Goal: Find contact information: Find contact information

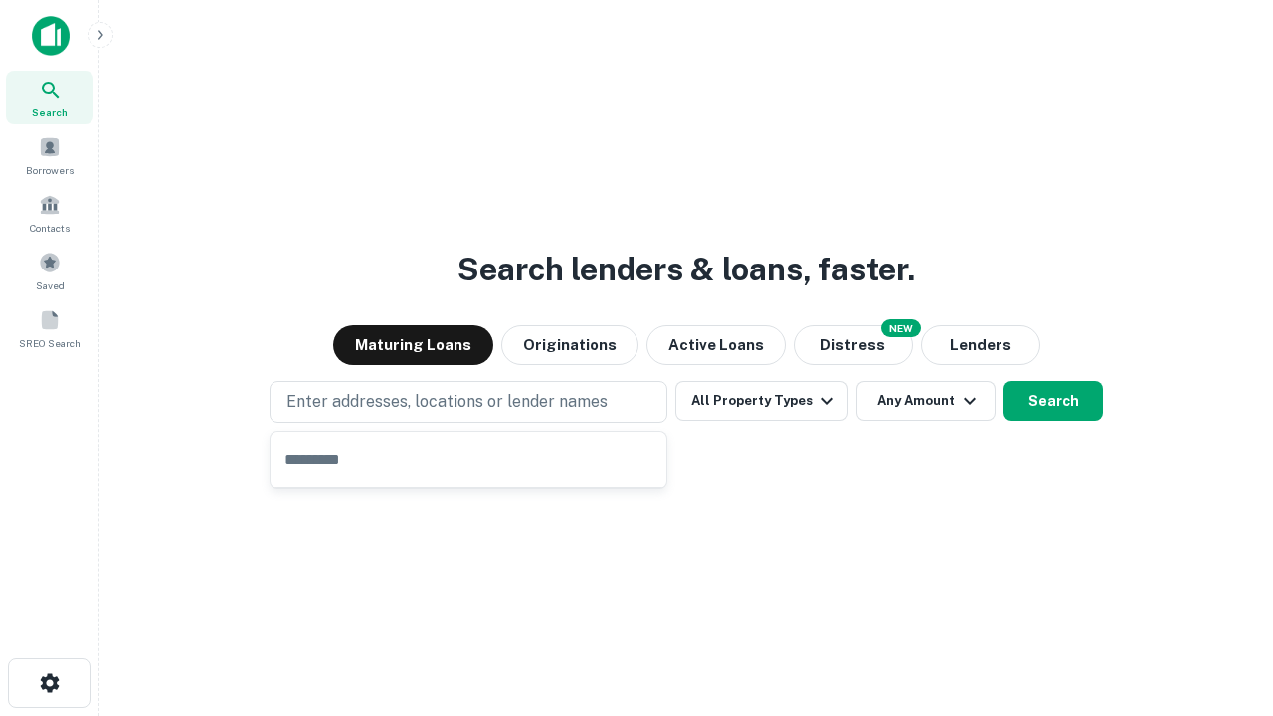
type input "**********"
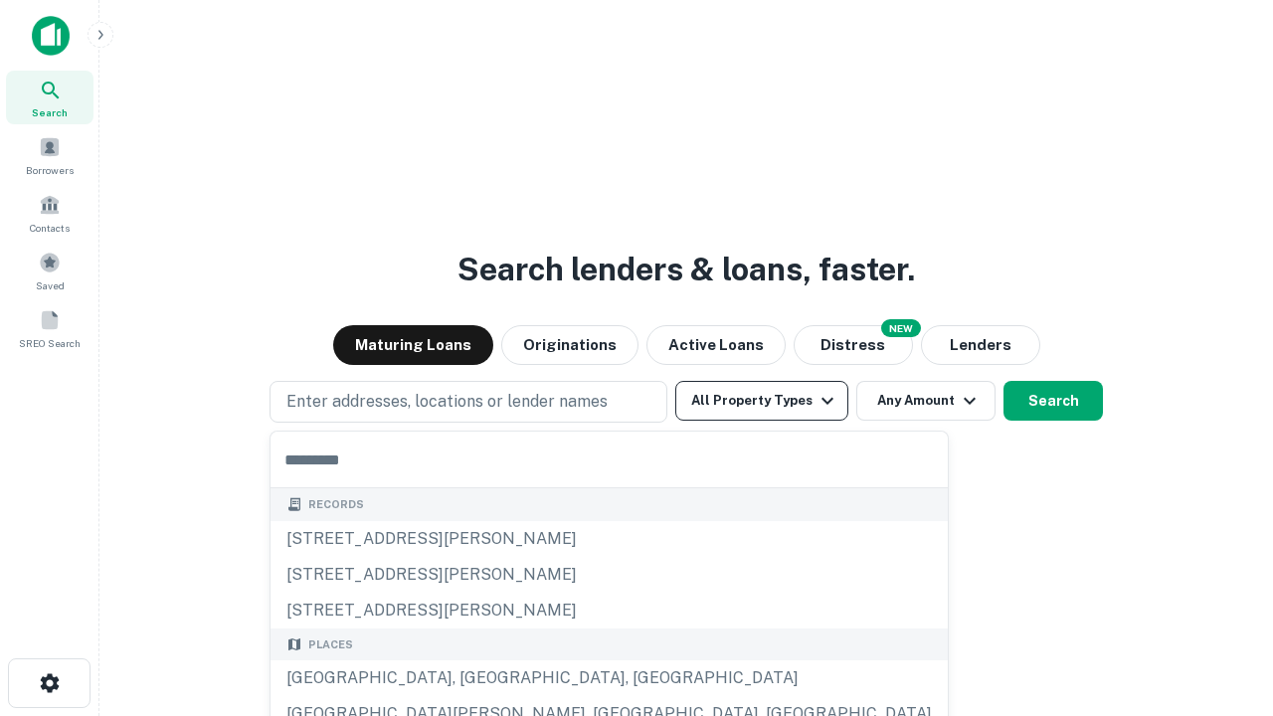
click at [762, 401] on button "All Property Types" at bounding box center [761, 401] width 173 height 40
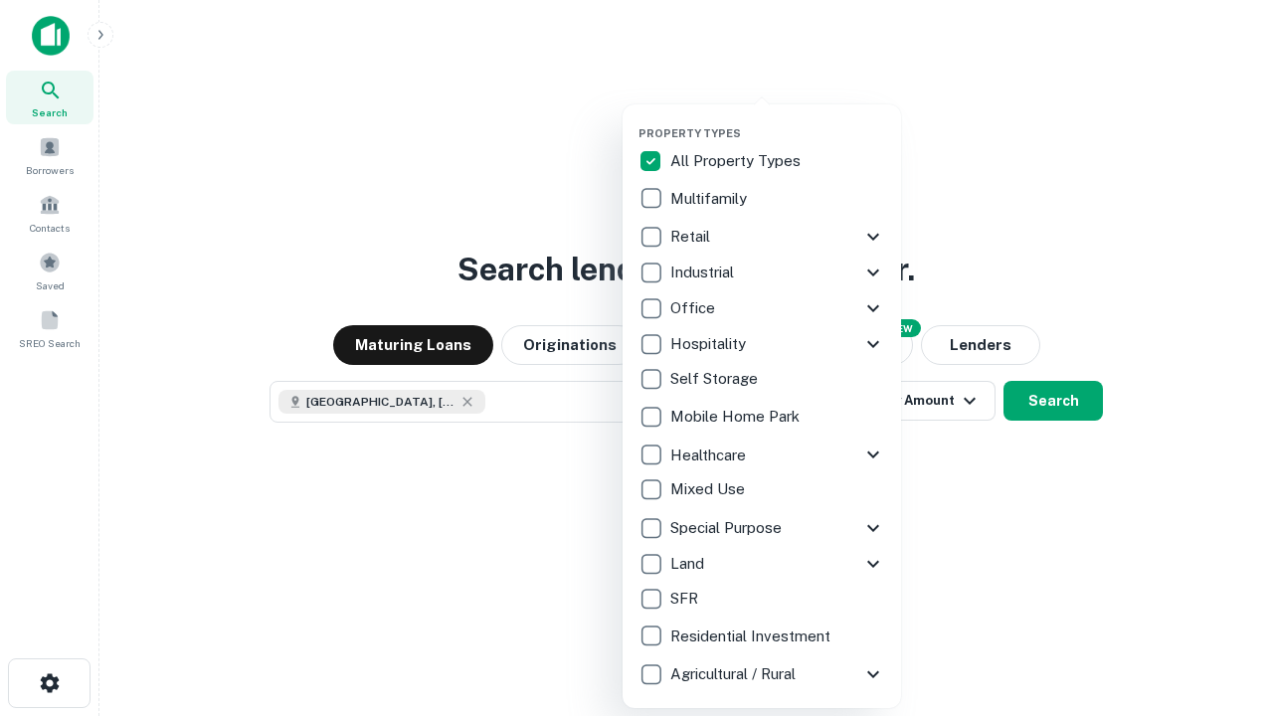
click at [778, 120] on button "button" at bounding box center [778, 120] width 279 height 1
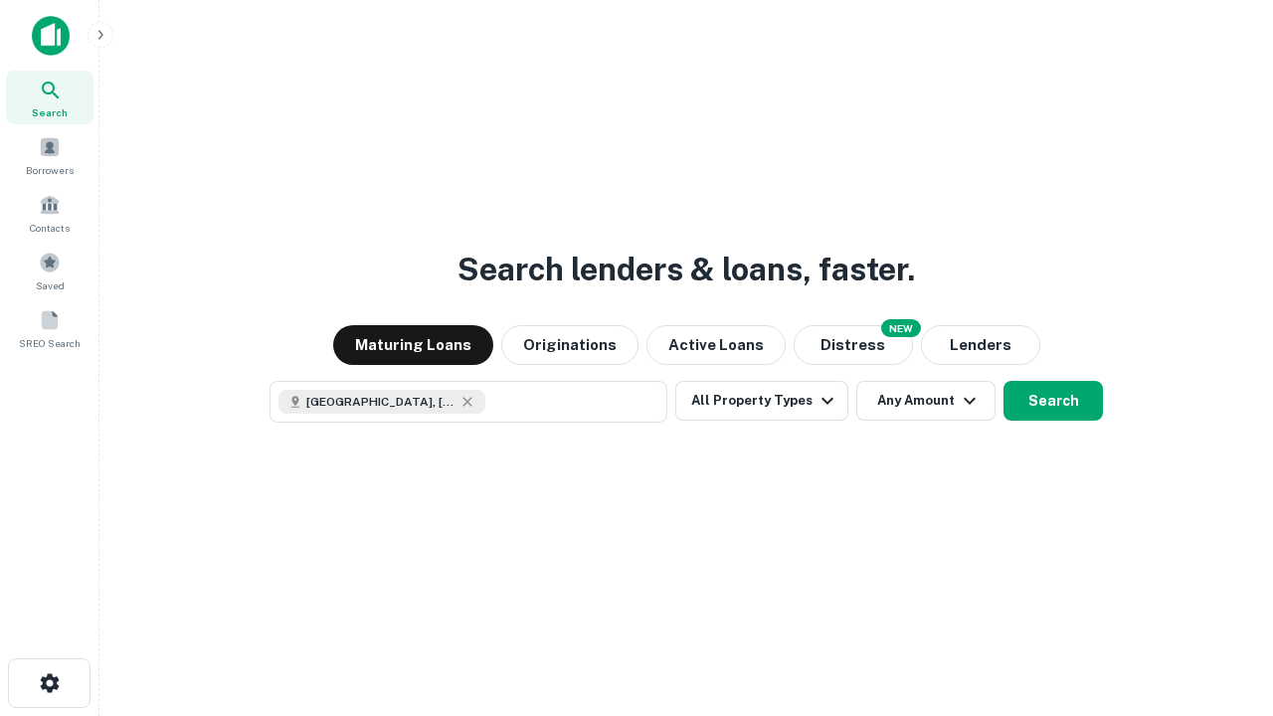
scroll to position [32, 0]
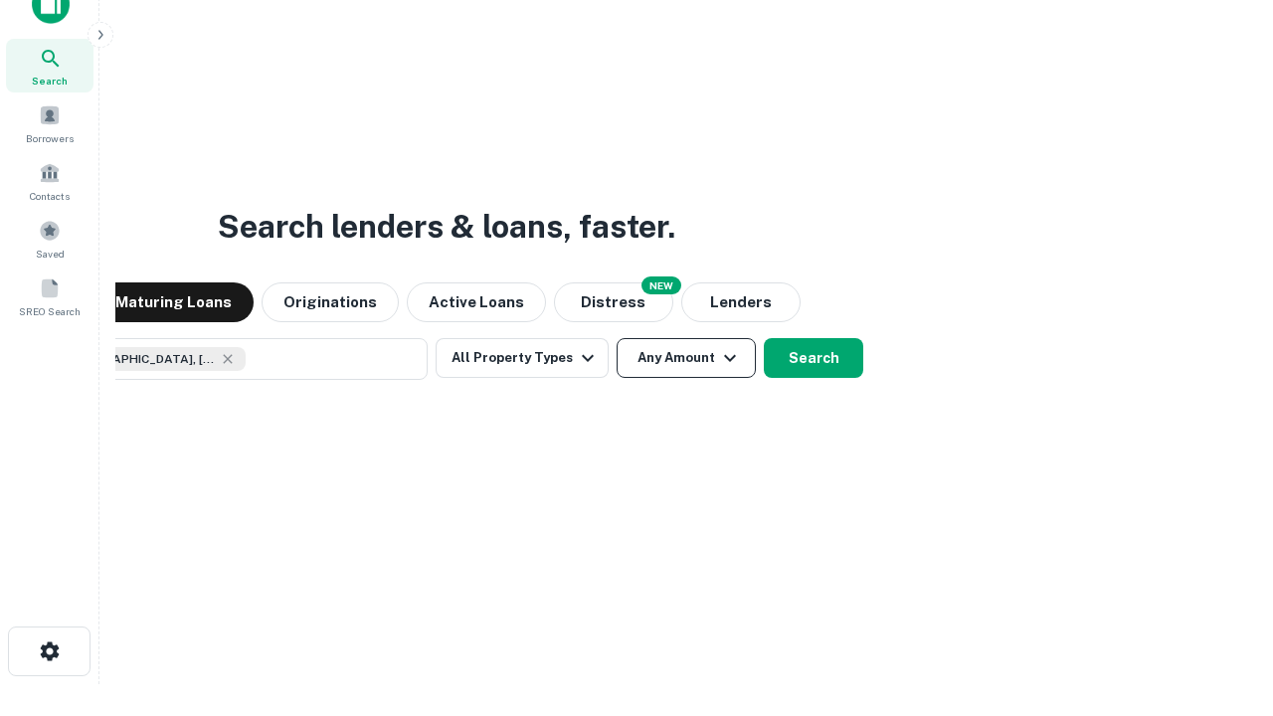
click at [617, 338] on button "Any Amount" at bounding box center [686, 358] width 139 height 40
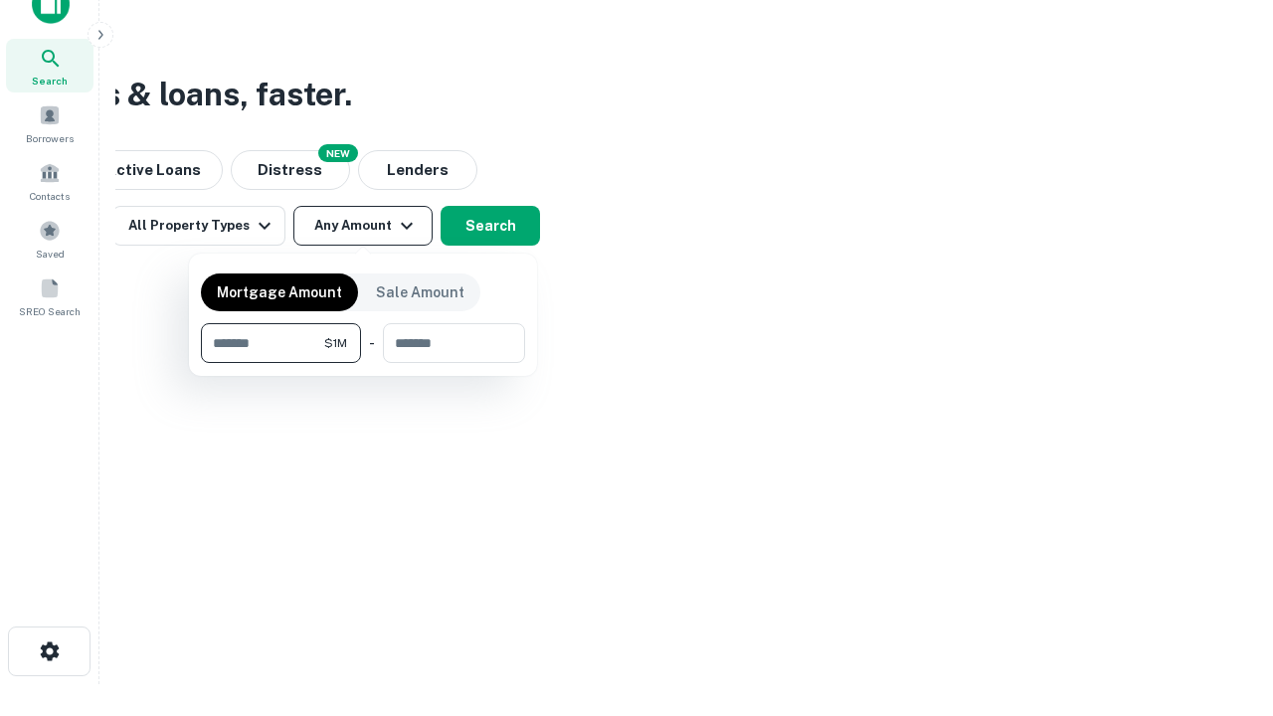
type input "*******"
click at [363, 363] on button "button" at bounding box center [363, 363] width 324 height 1
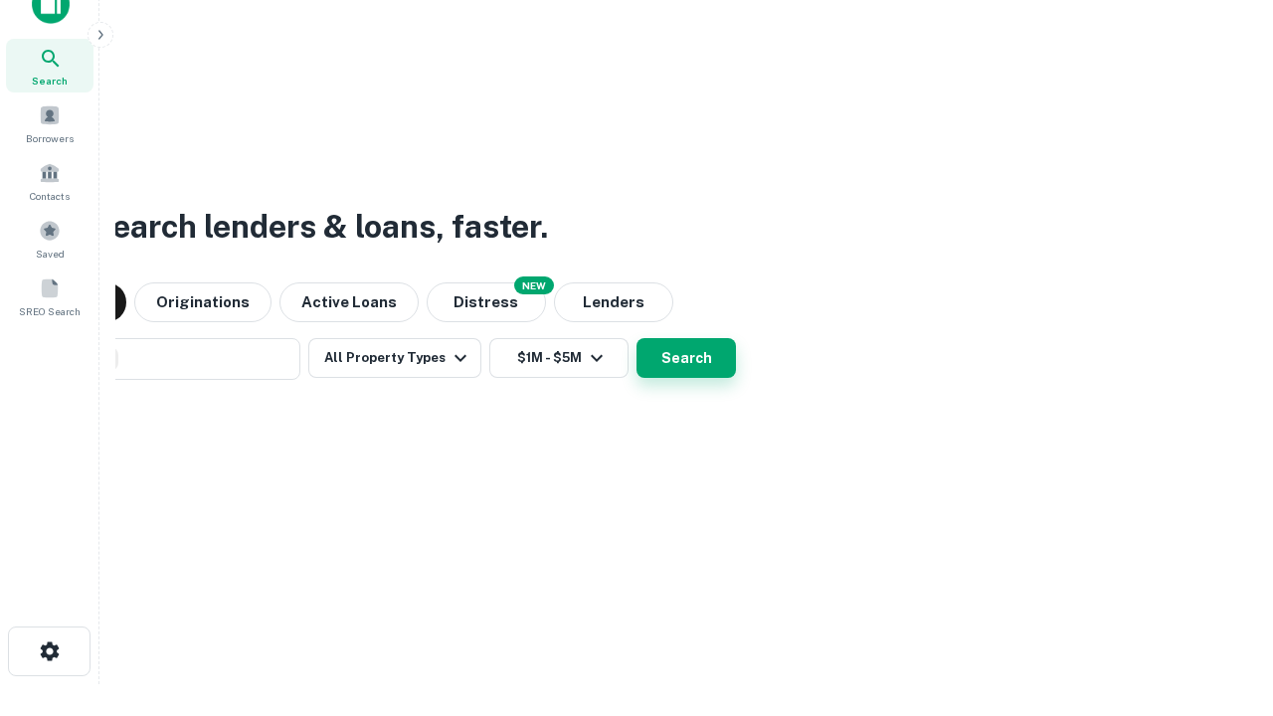
click at [637, 338] on button "Search" at bounding box center [686, 358] width 99 height 40
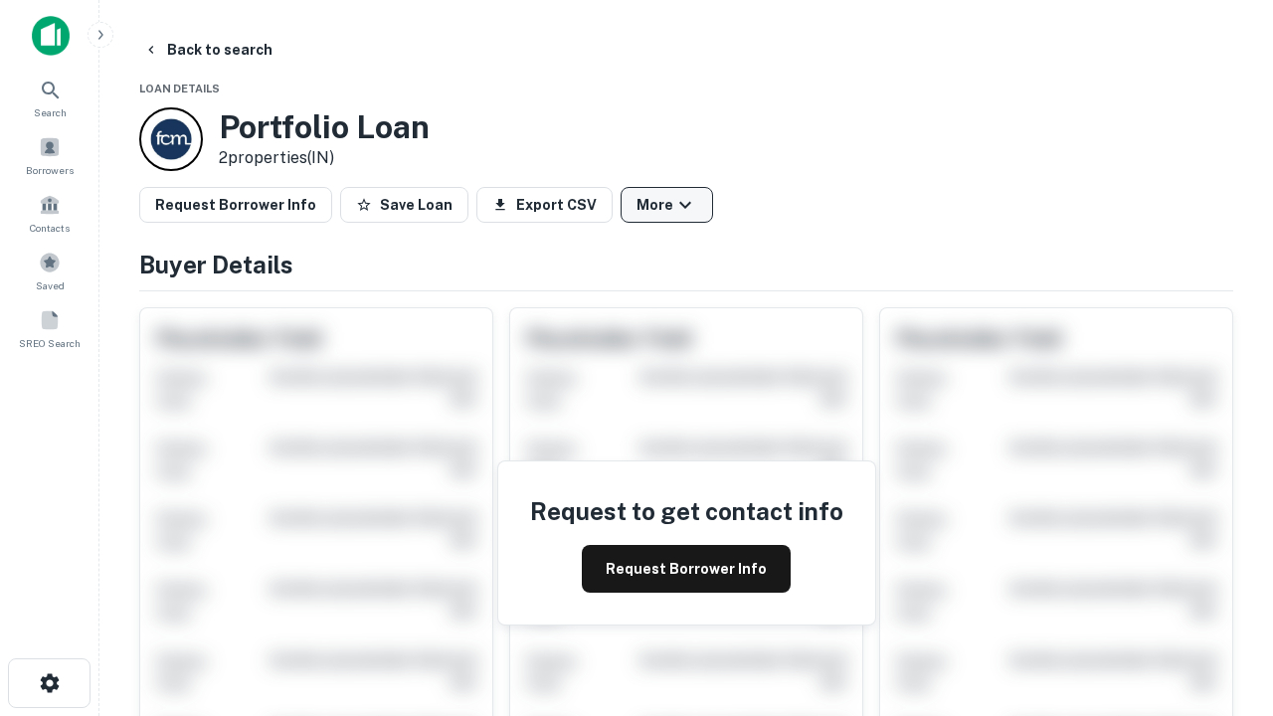
click at [666, 205] on button "More" at bounding box center [667, 205] width 93 height 36
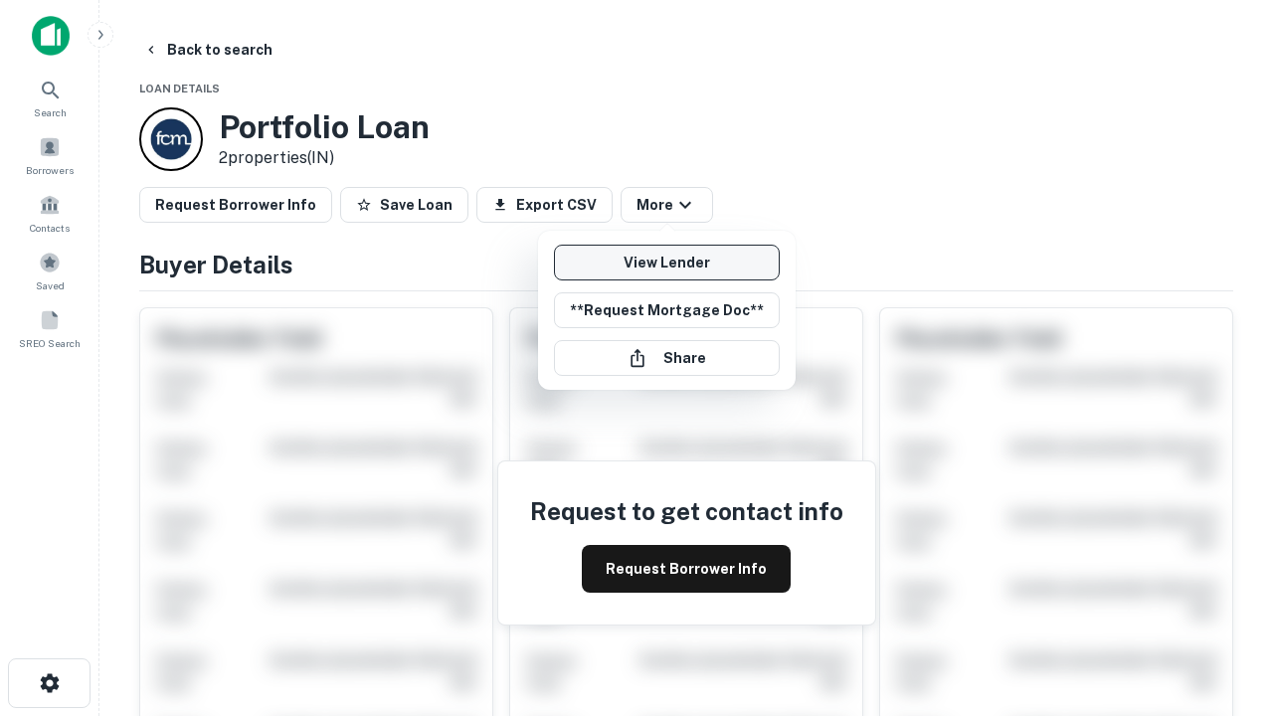
click at [666, 263] on link "View Lender" at bounding box center [667, 263] width 226 height 36
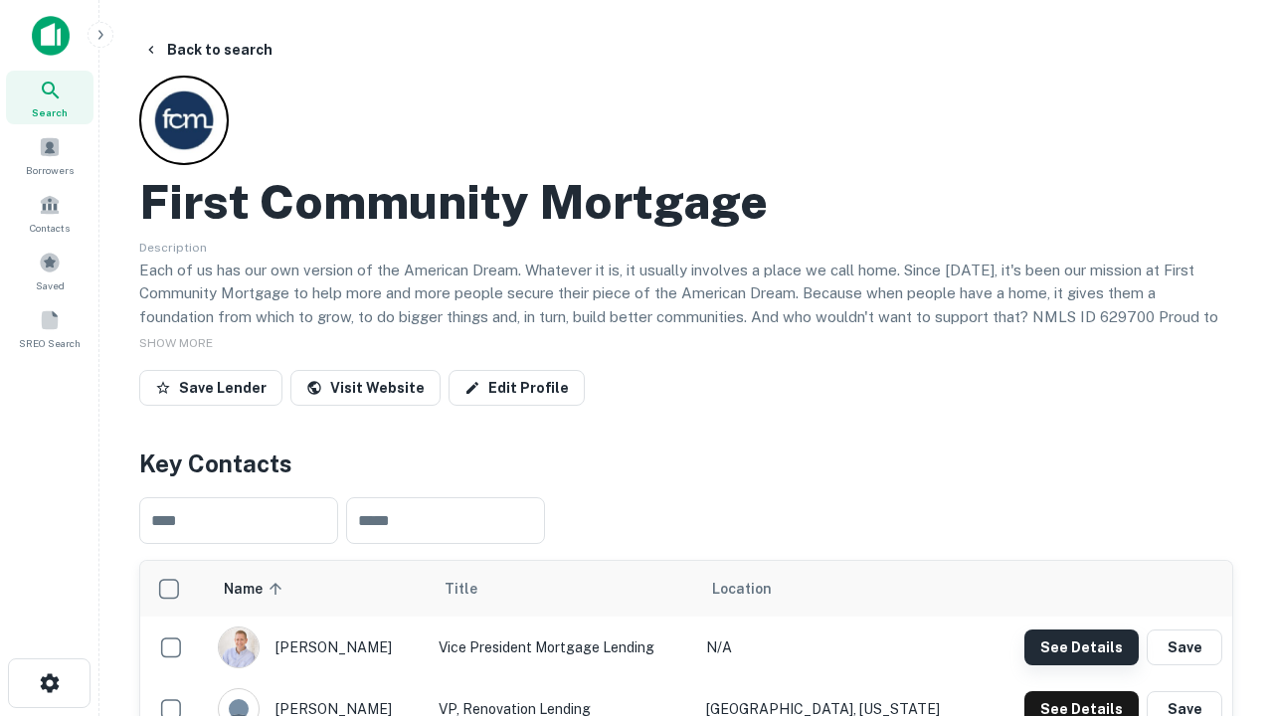
click at [1081, 647] on button "See Details" at bounding box center [1082, 648] width 114 height 36
click at [49, 683] on icon "button" at bounding box center [50, 683] width 24 height 24
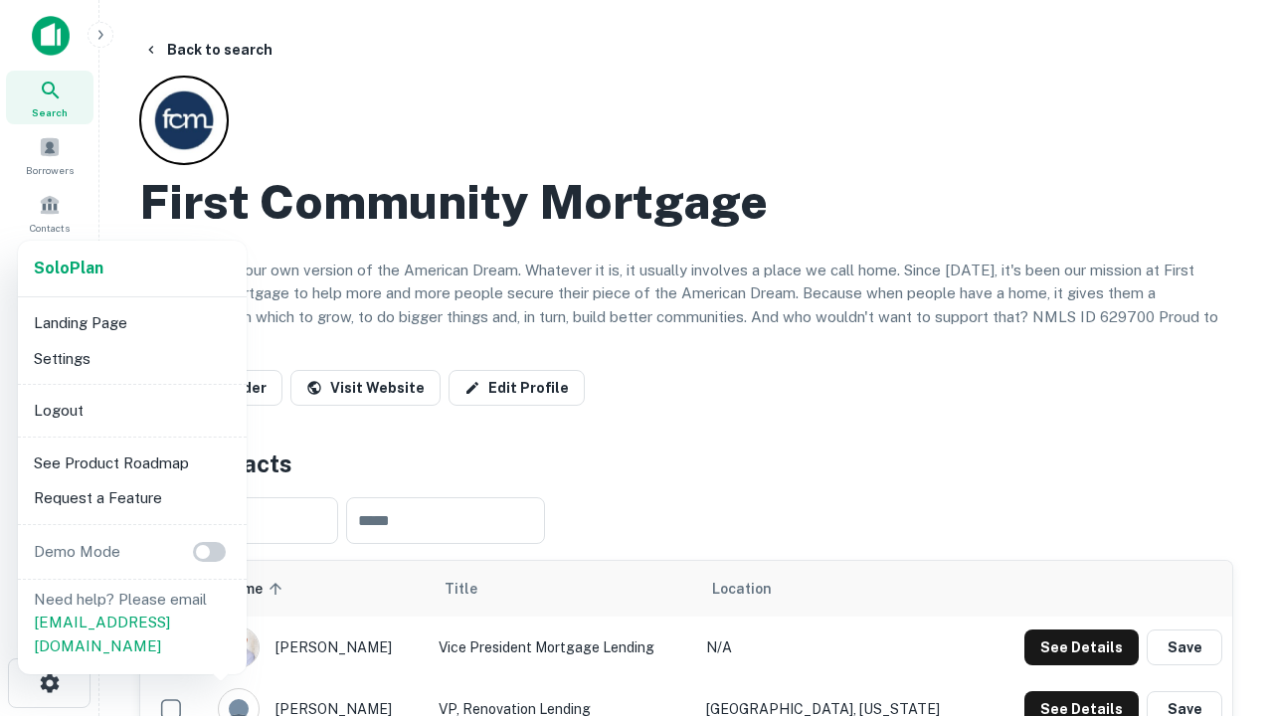
click at [131, 410] on li "Logout" at bounding box center [132, 411] width 213 height 36
